Goal: Check status: Check status

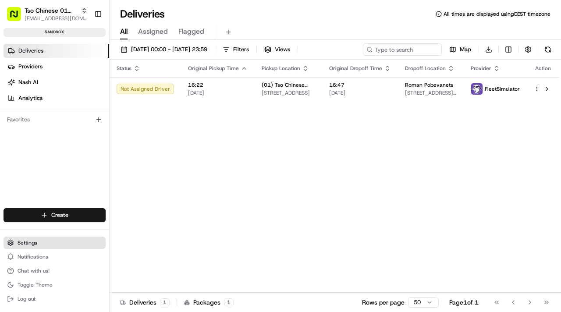
click at [36, 242] on span "Settings" at bounding box center [28, 242] width 20 height 7
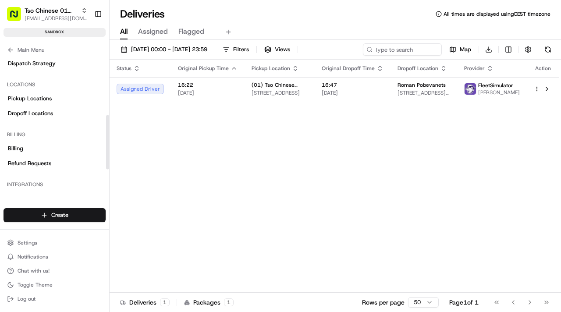
scroll to position [208, 0]
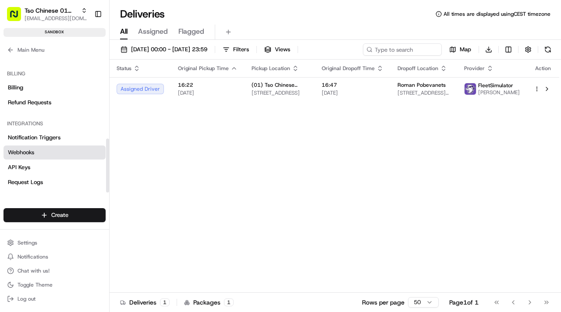
click at [38, 159] on link "Webhooks" at bounding box center [55, 153] width 102 height 14
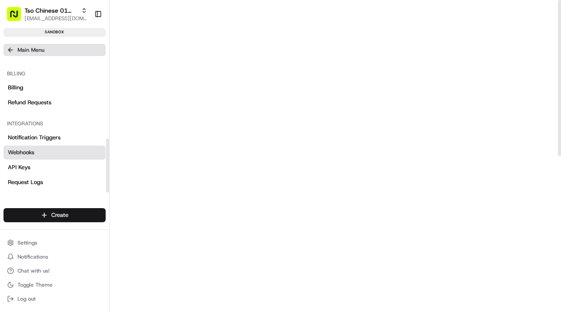
click at [27, 46] on span "Main Menu" at bounding box center [31, 49] width 27 height 7
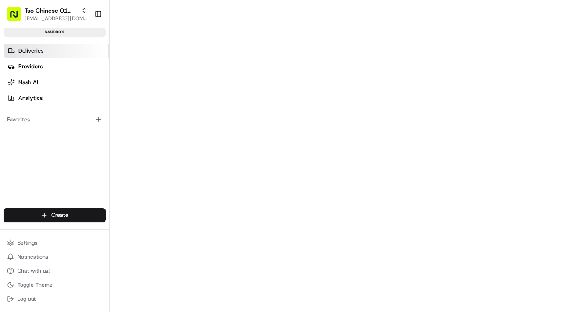
click at [29, 49] on span "Deliveries" at bounding box center [30, 51] width 25 height 8
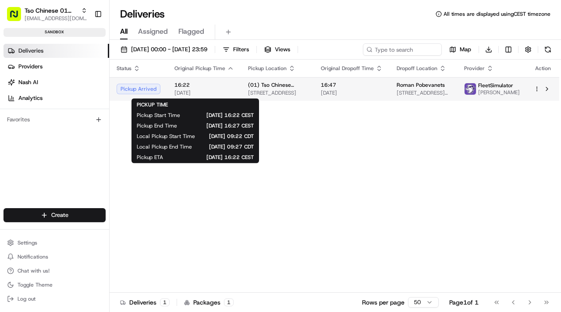
click at [249, 93] on span "[STREET_ADDRESS]" at bounding box center [277, 92] width 59 height 7
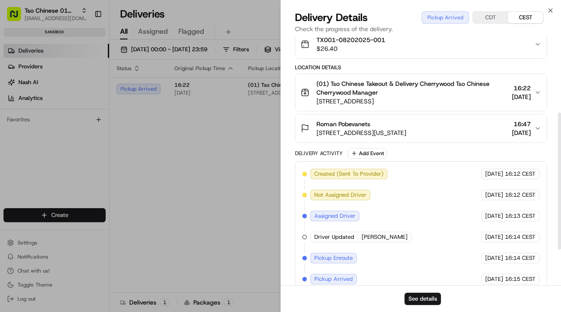
scroll to position [201, 0]
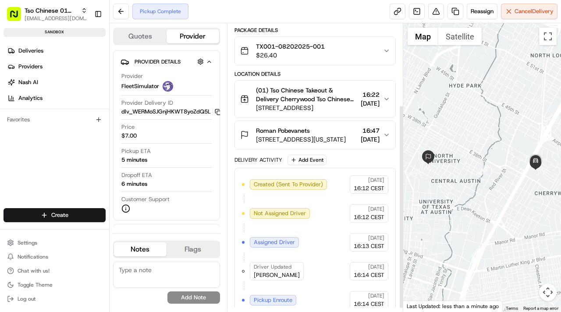
scroll to position [119, 0]
